Goal: Information Seeking & Learning: Learn about a topic

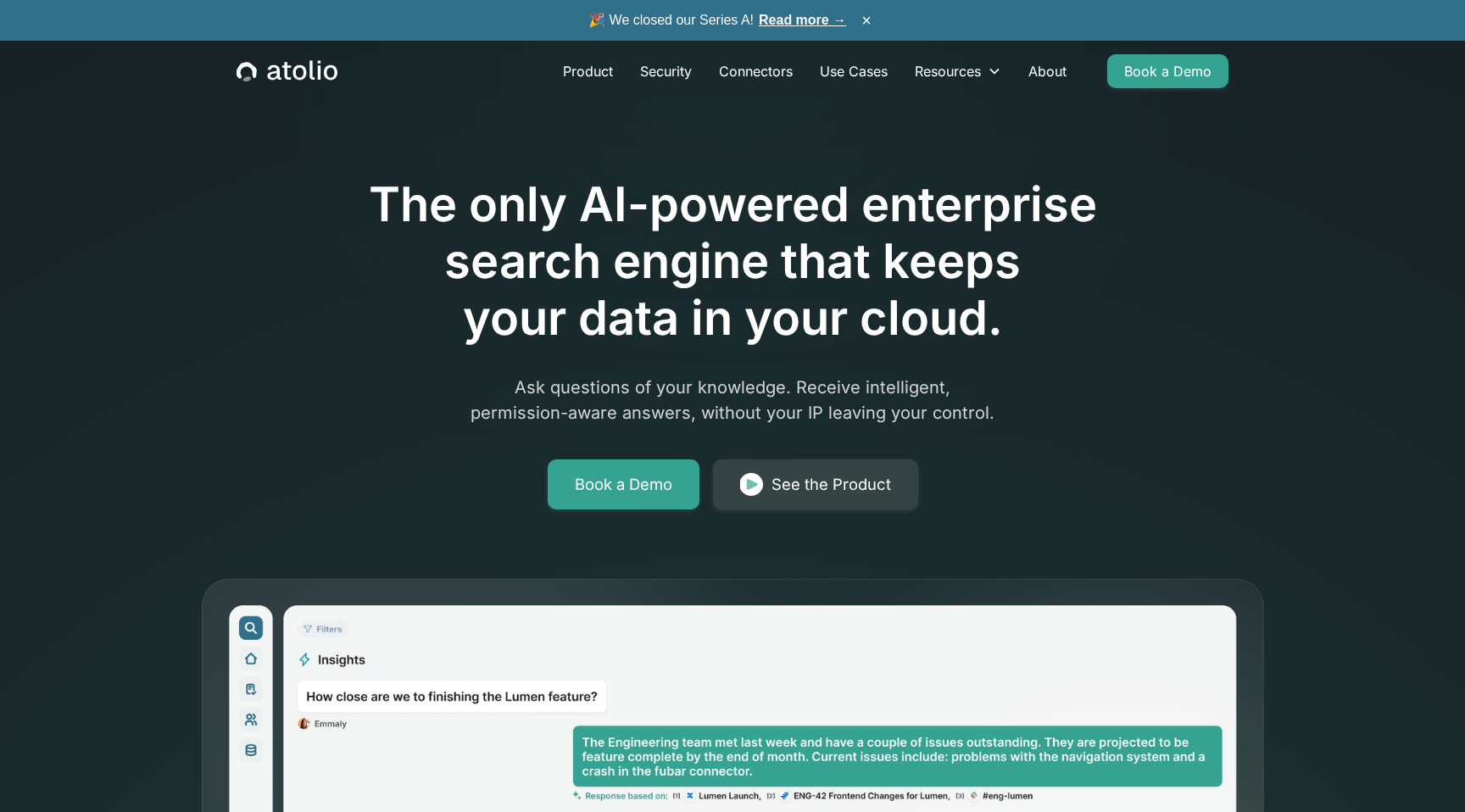
click at [813, 26] on link "Read more →" at bounding box center [803, 19] width 87 height 14
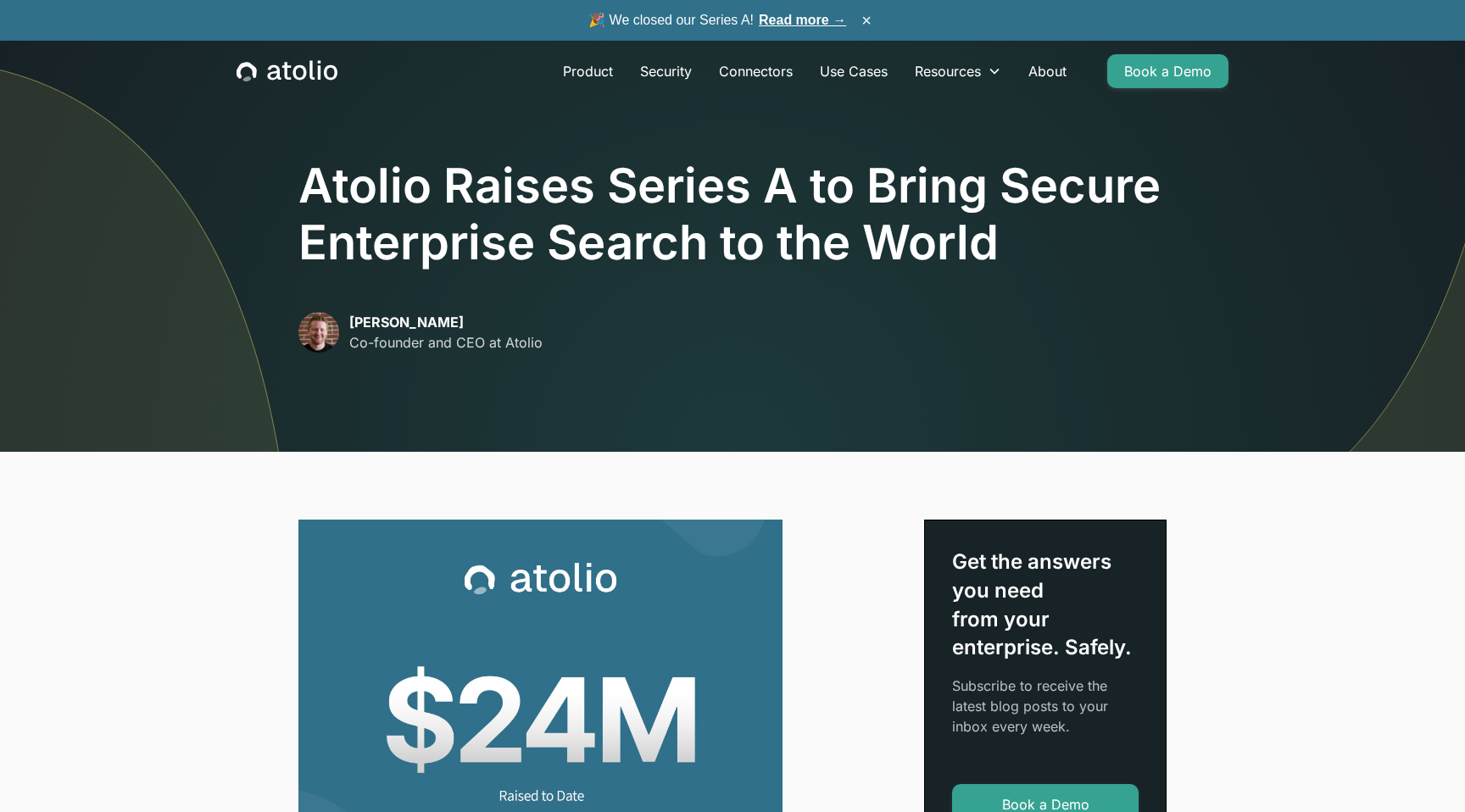
click at [358, 319] on p "[PERSON_NAME]" at bounding box center [445, 322] width 193 height 20
click at [421, 321] on p "[PERSON_NAME]" at bounding box center [445, 322] width 193 height 20
copy p "[PERSON_NAME]"
